Goal: Entertainment & Leisure: Consume media (video, audio)

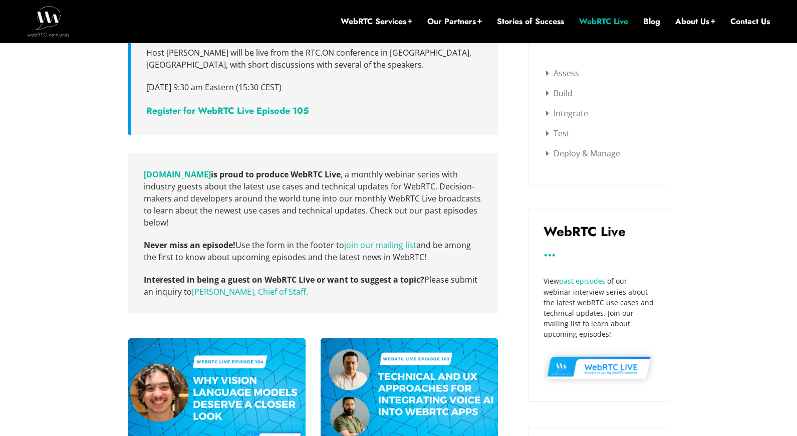
scroll to position [210, 0]
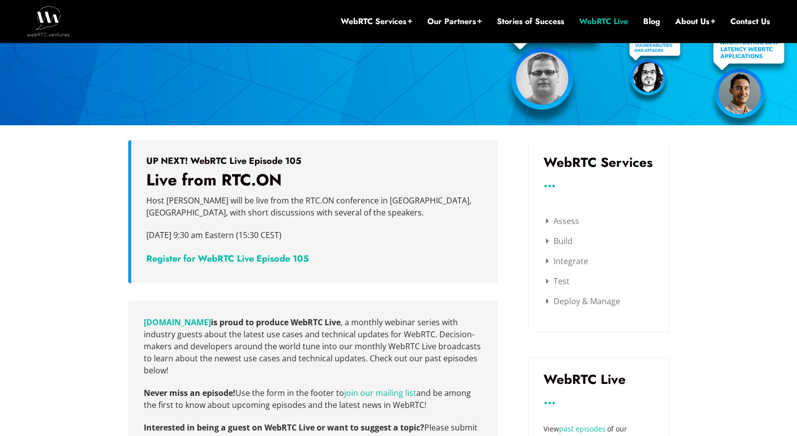
click at [593, 22] on link "WebRTC Live" at bounding box center [603, 21] width 49 height 11
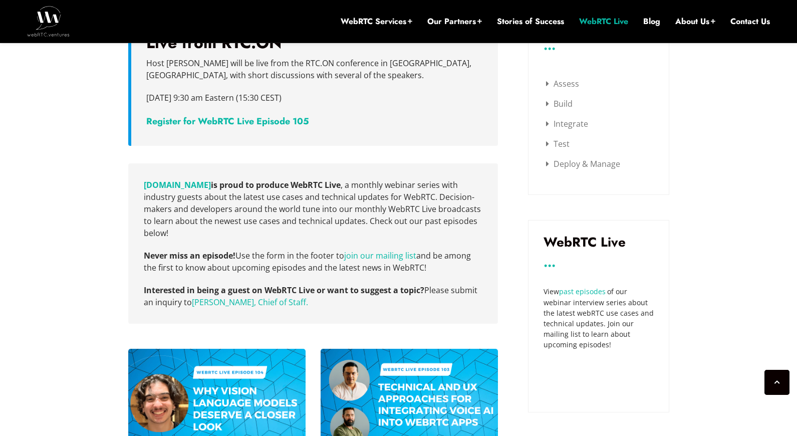
scroll to position [361, 0]
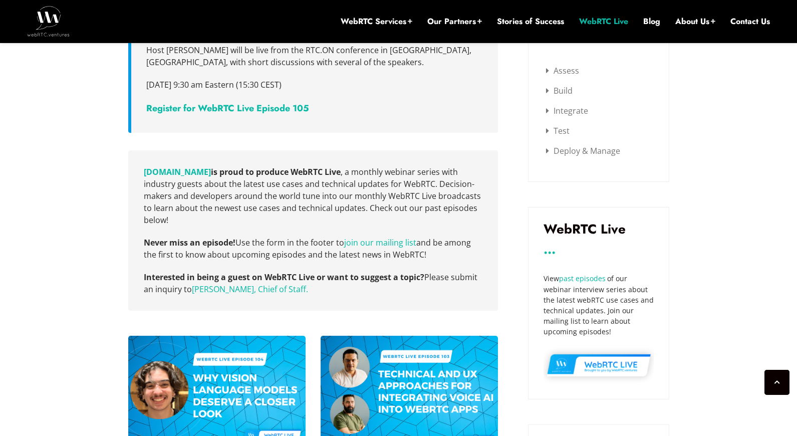
click at [589, 276] on link "past episodes" at bounding box center [582, 279] width 47 height 10
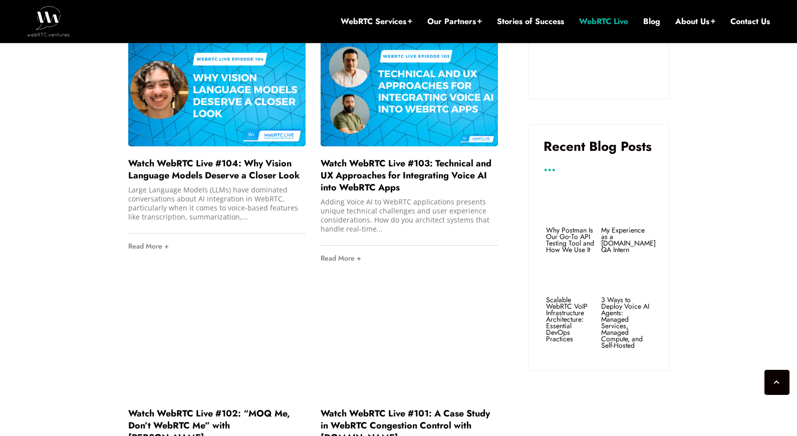
scroll to position [661, 0]
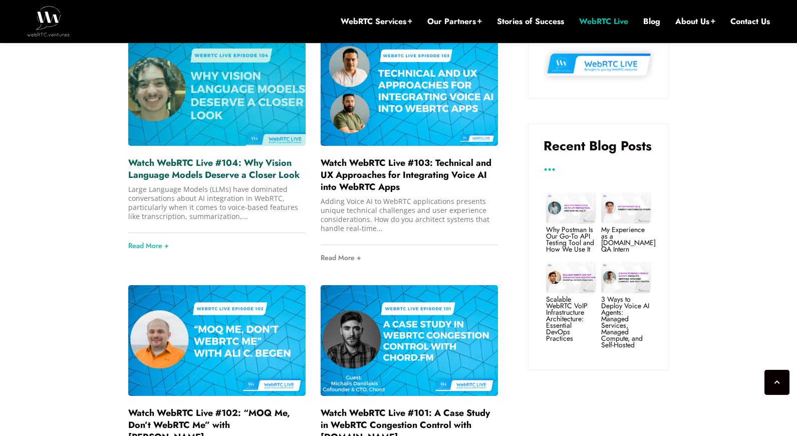
click at [172, 165] on link "Watch WebRTC Live #104: Why Vision Language Models Deserve a Closer Look" at bounding box center [213, 168] width 171 height 25
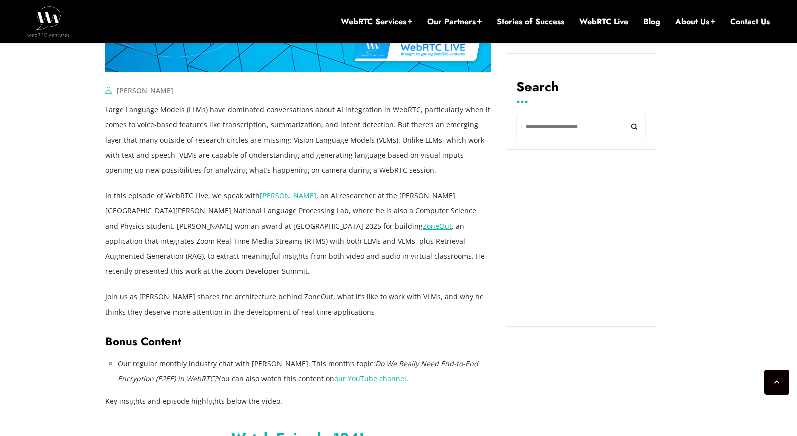
scroll to position [361, 0]
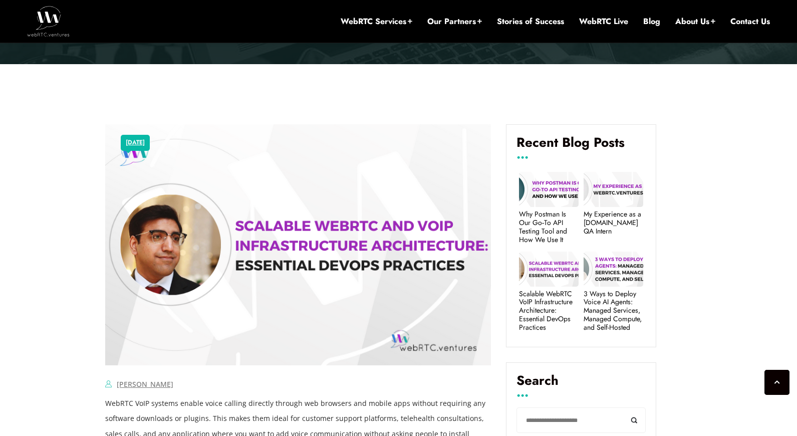
scroll to position [361, 0]
